Goal: Navigation & Orientation: Find specific page/section

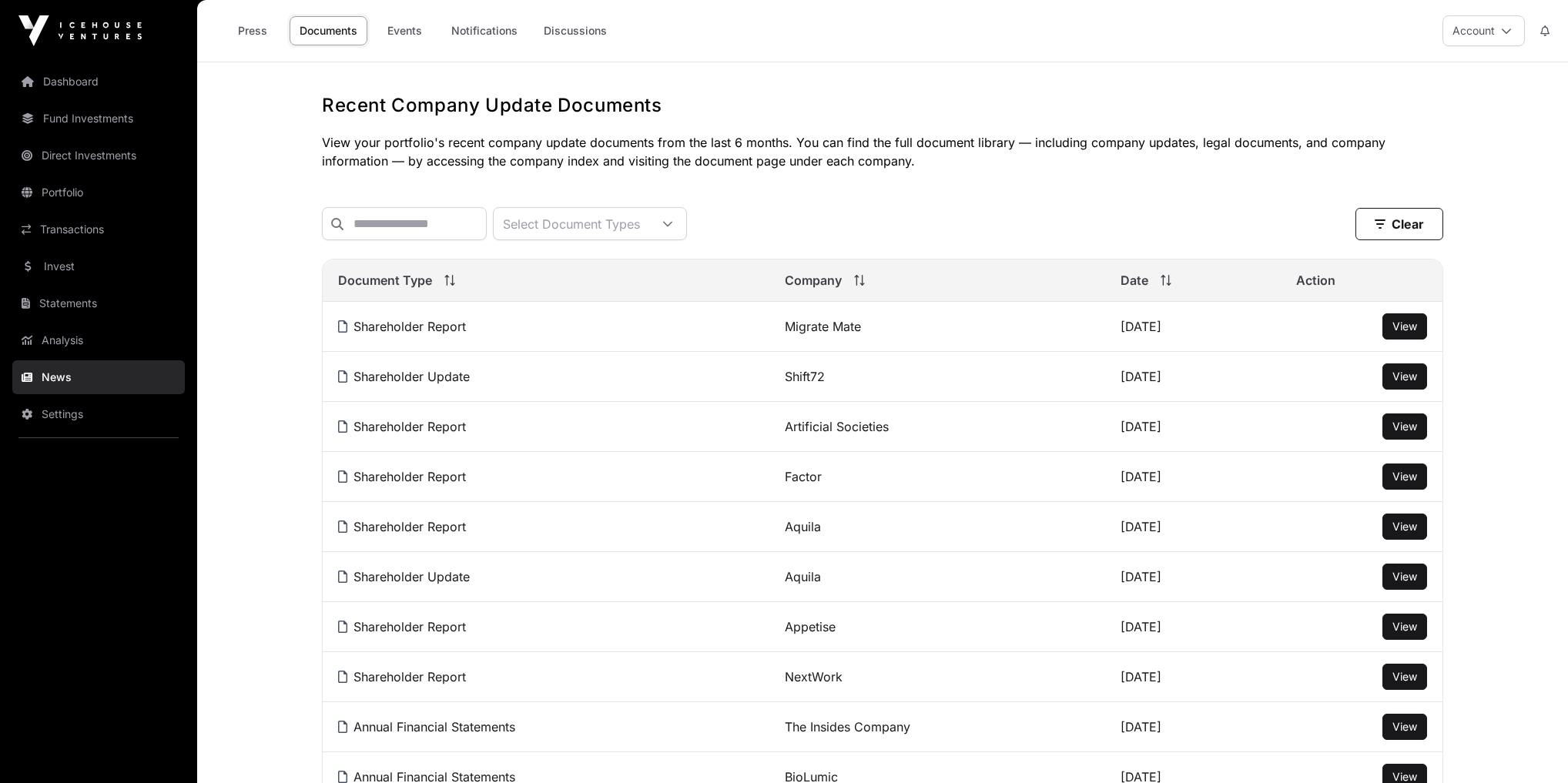
click at [397, 31] on link "Events" at bounding box center [404, 30] width 62 height 29
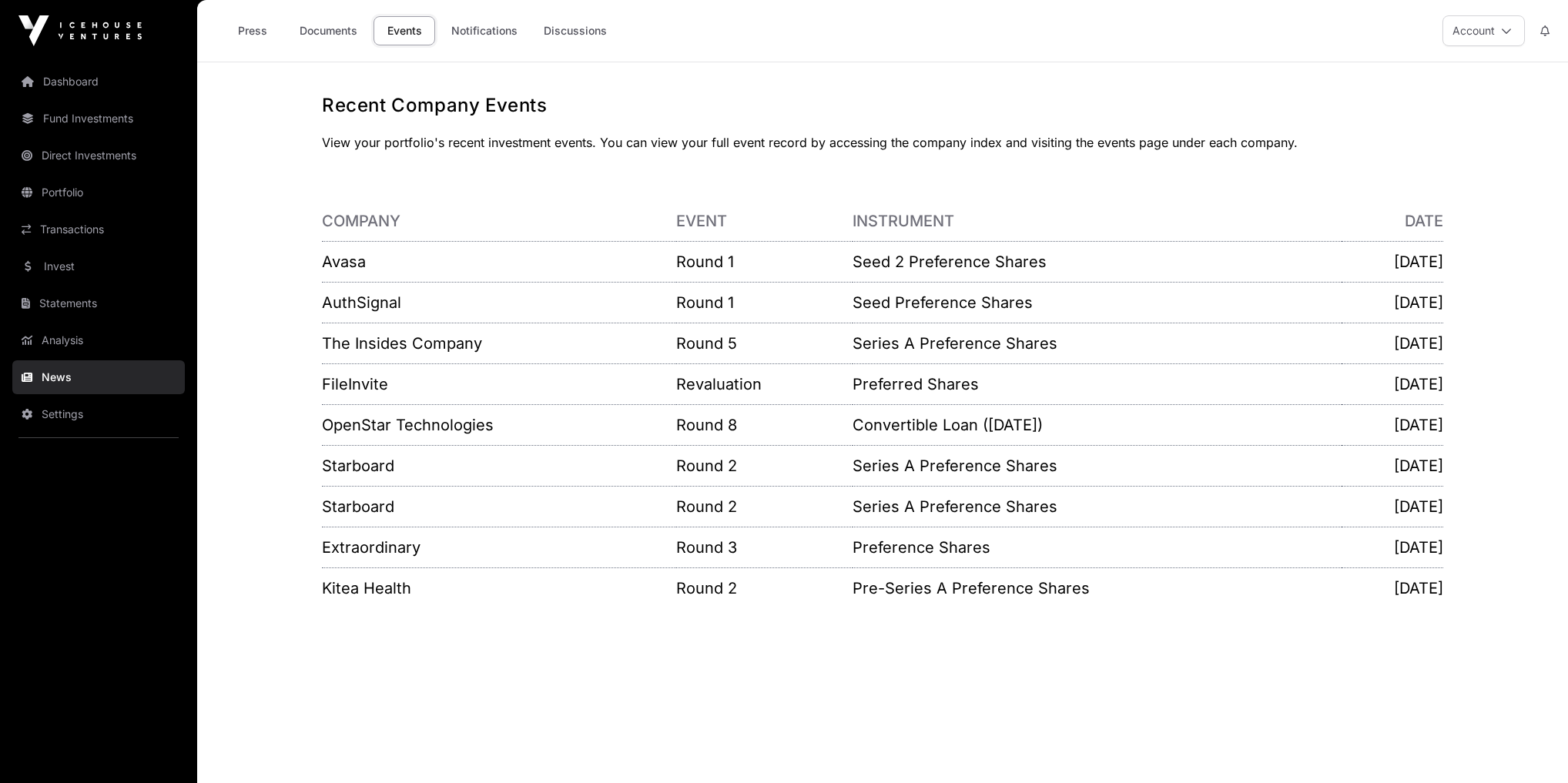
click at [491, 36] on link "Notifications" at bounding box center [484, 30] width 86 height 29
click at [482, 29] on link "Notifications" at bounding box center [484, 30] width 86 height 29
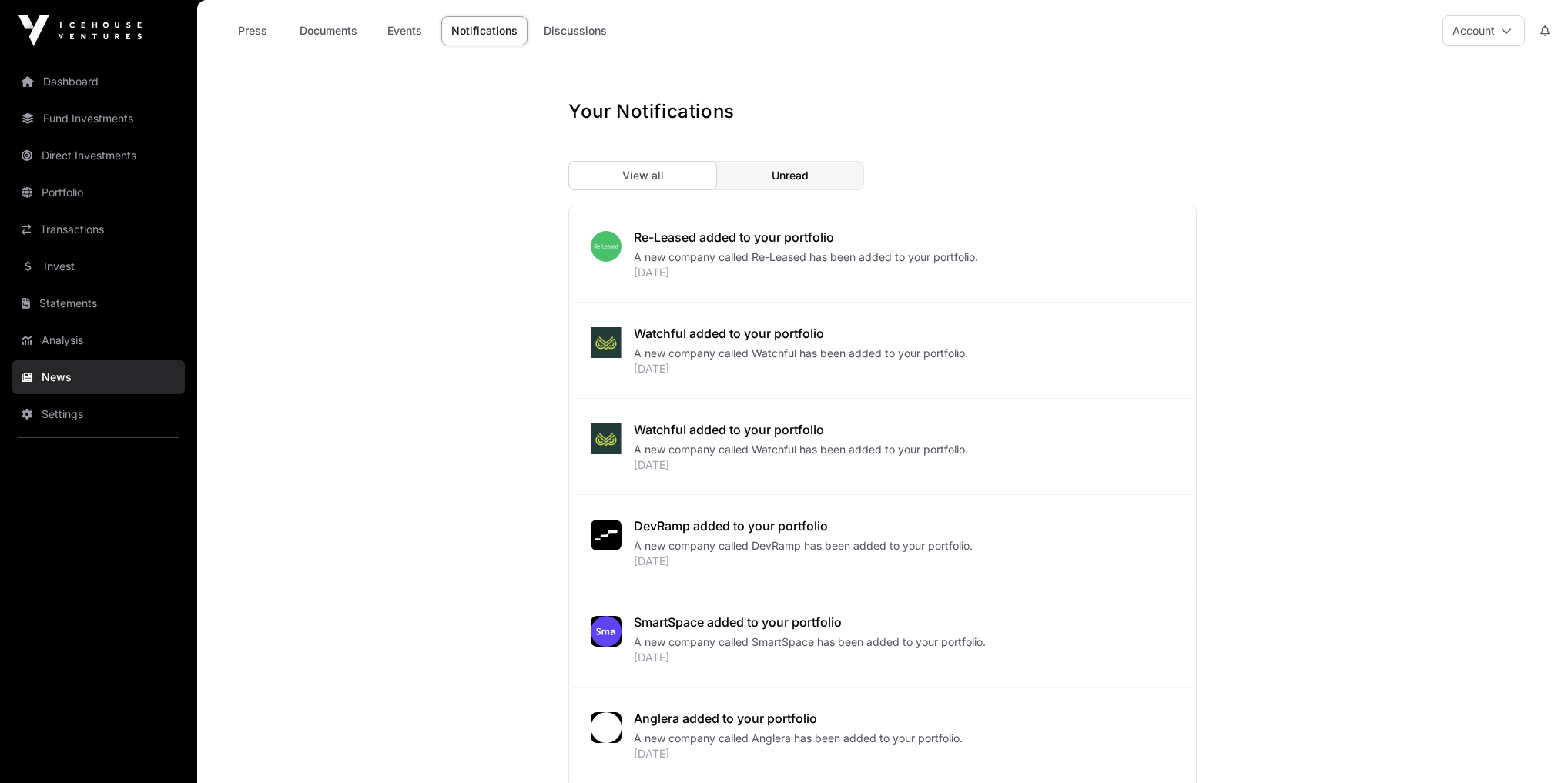
click at [573, 28] on link "Discussions" at bounding box center [575, 30] width 83 height 29
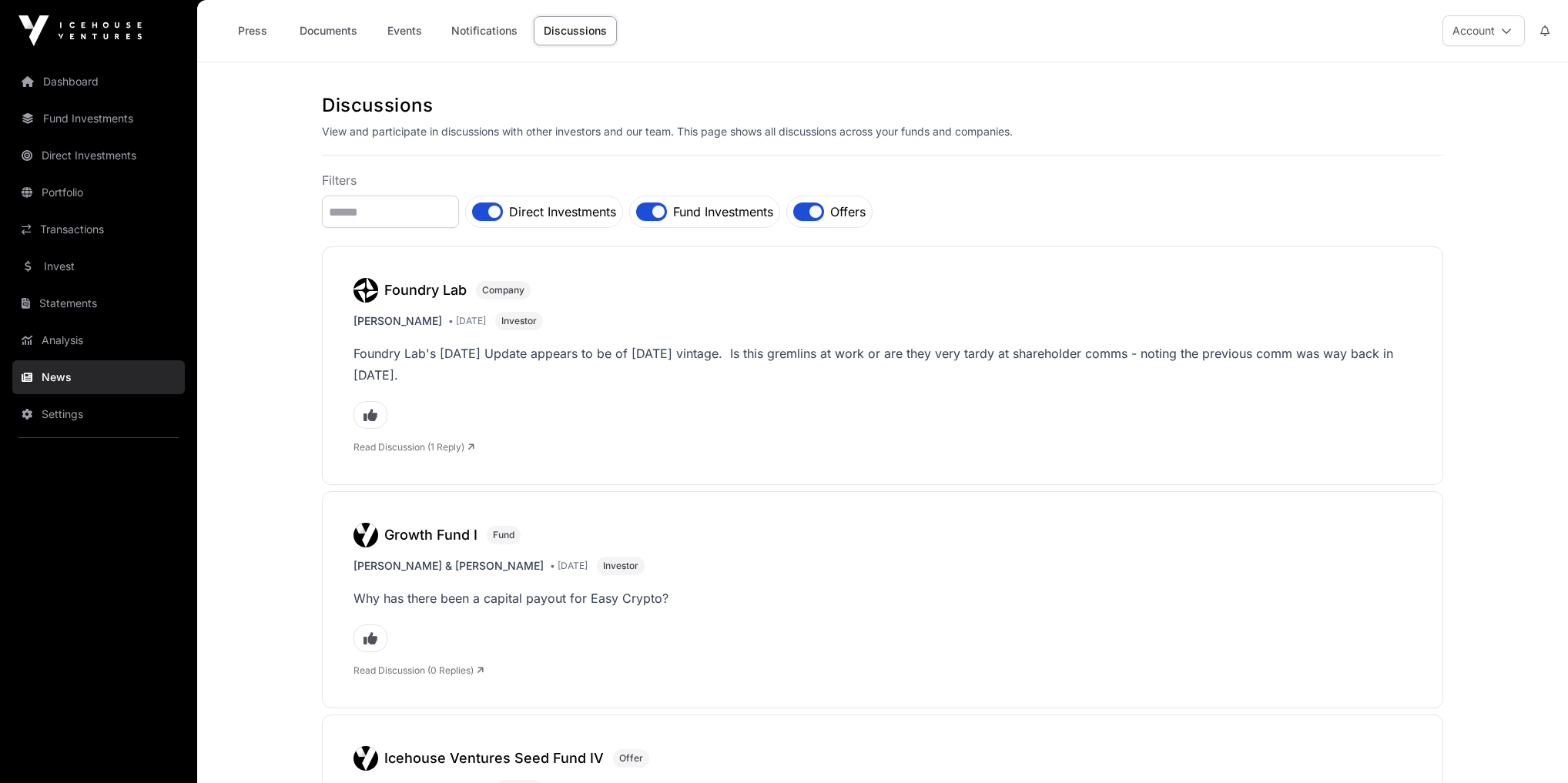
click at [250, 36] on link "Press" at bounding box center [252, 30] width 62 height 29
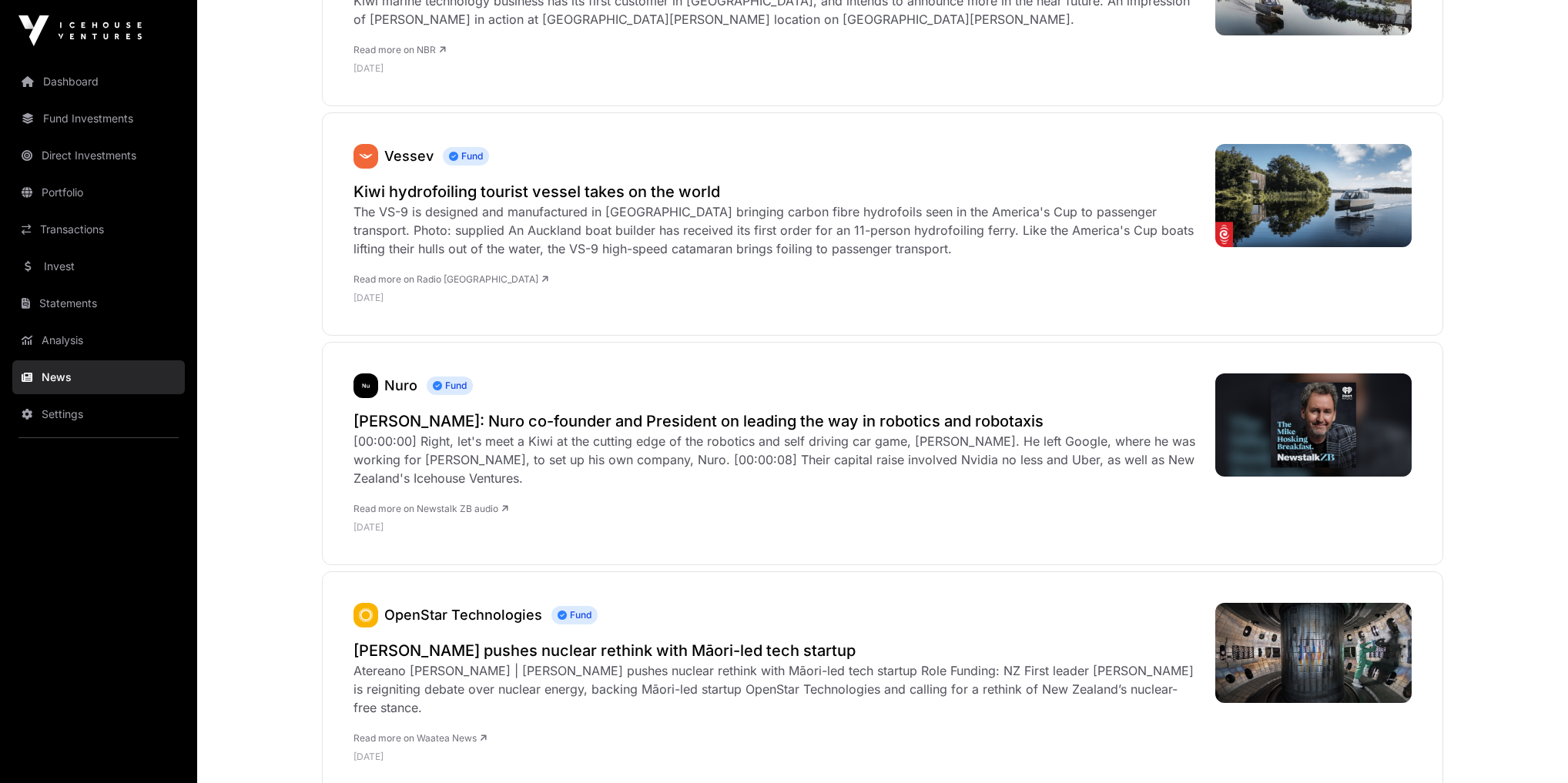
scroll to position [1109, 0]
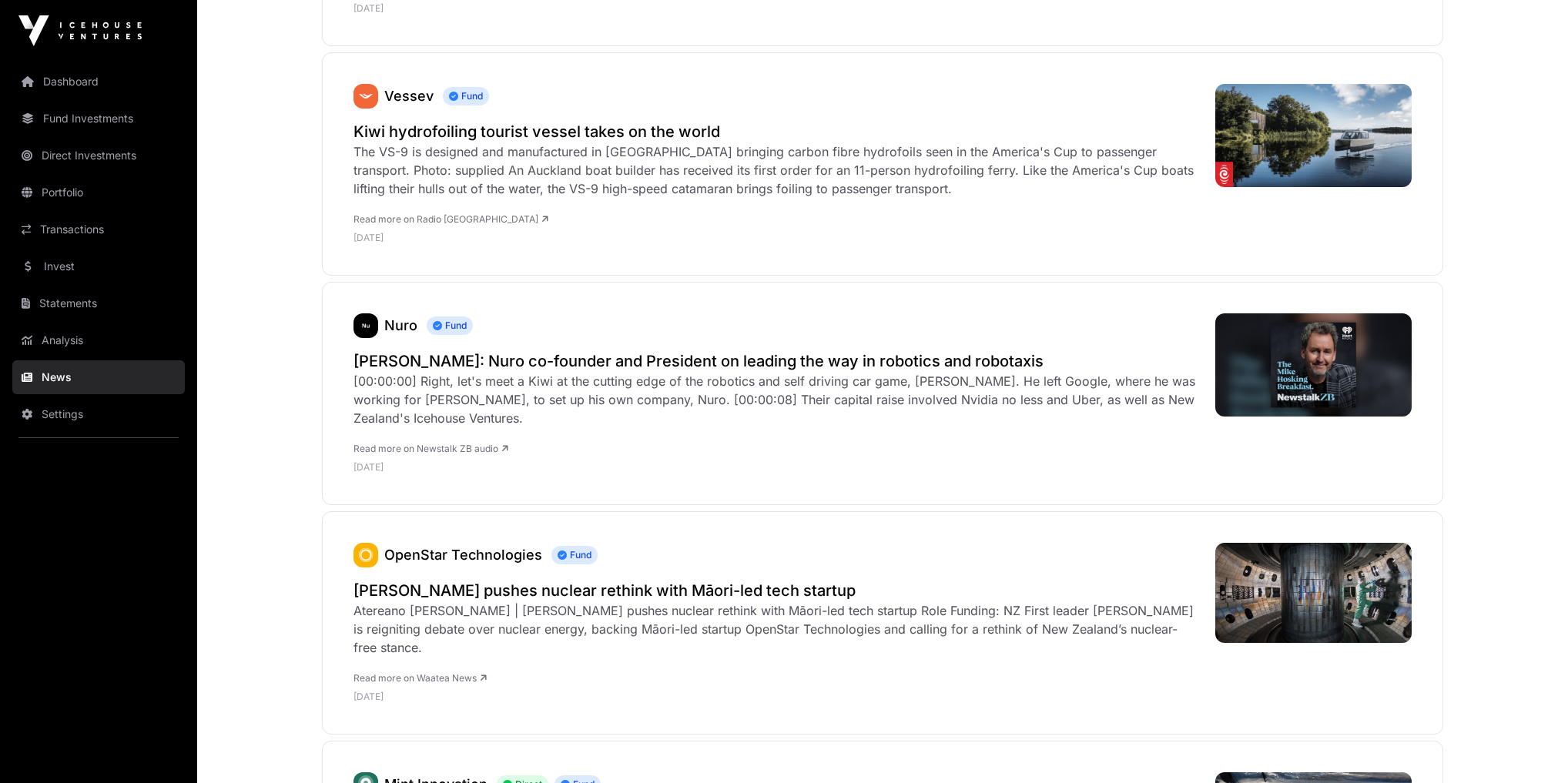
click at [86, 311] on link "Statements" at bounding box center [99, 303] width 173 height 34
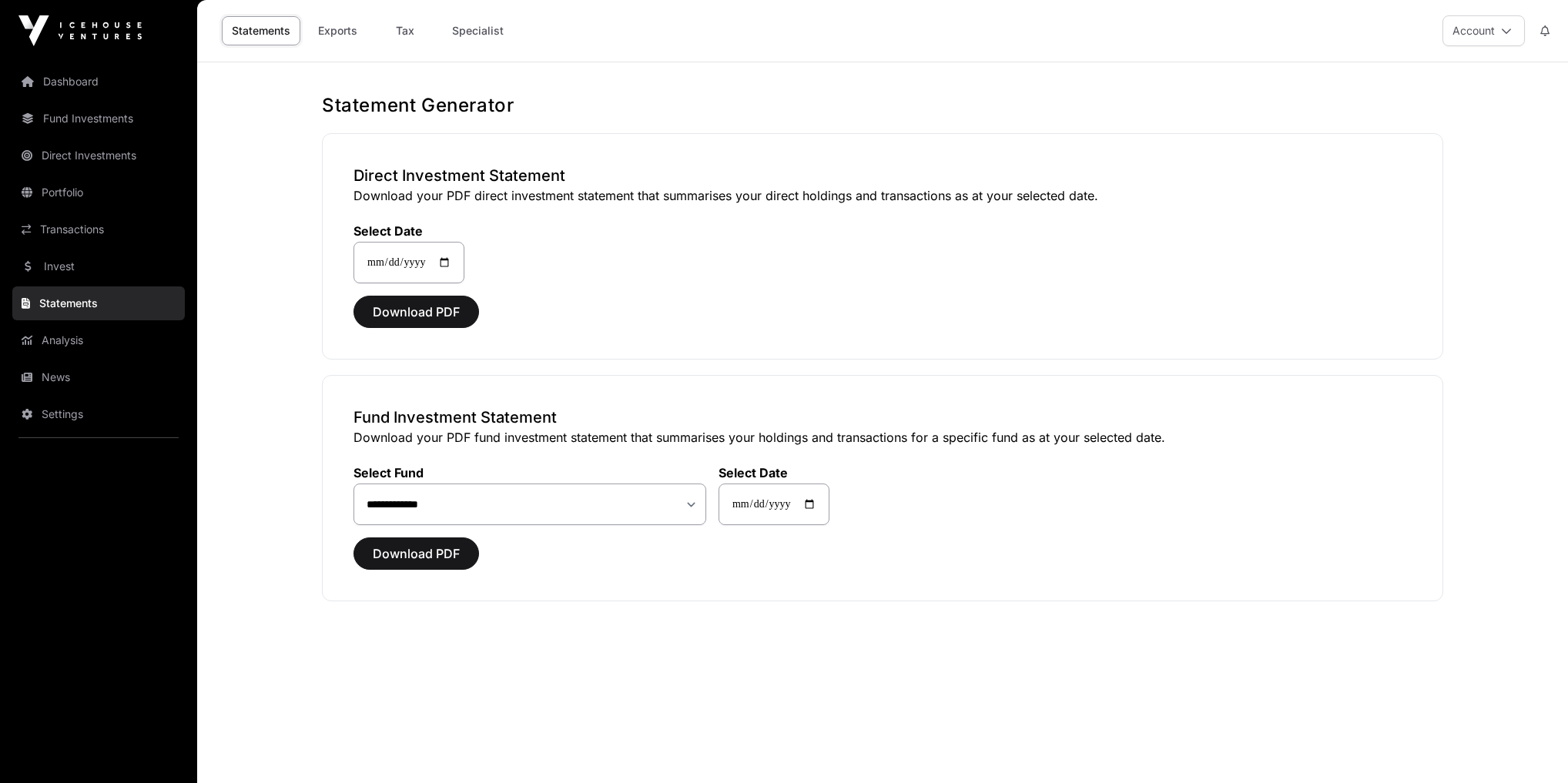
click at [55, 234] on link "Transactions" at bounding box center [99, 230] width 173 height 34
click at [70, 275] on link "Invest" at bounding box center [99, 266] width 173 height 34
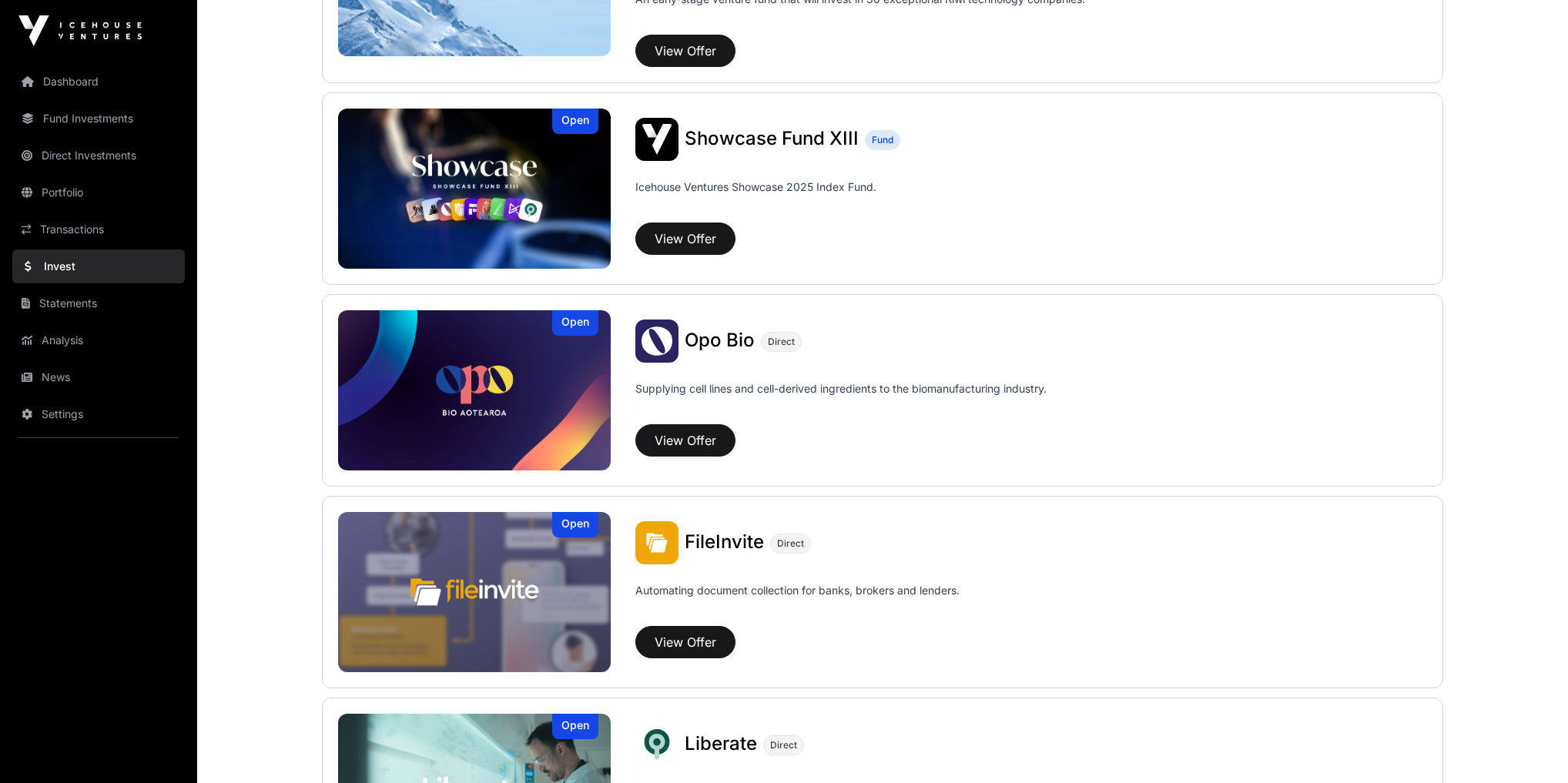
scroll to position [289, 0]
